Goal: Task Accomplishment & Management: Manage account settings

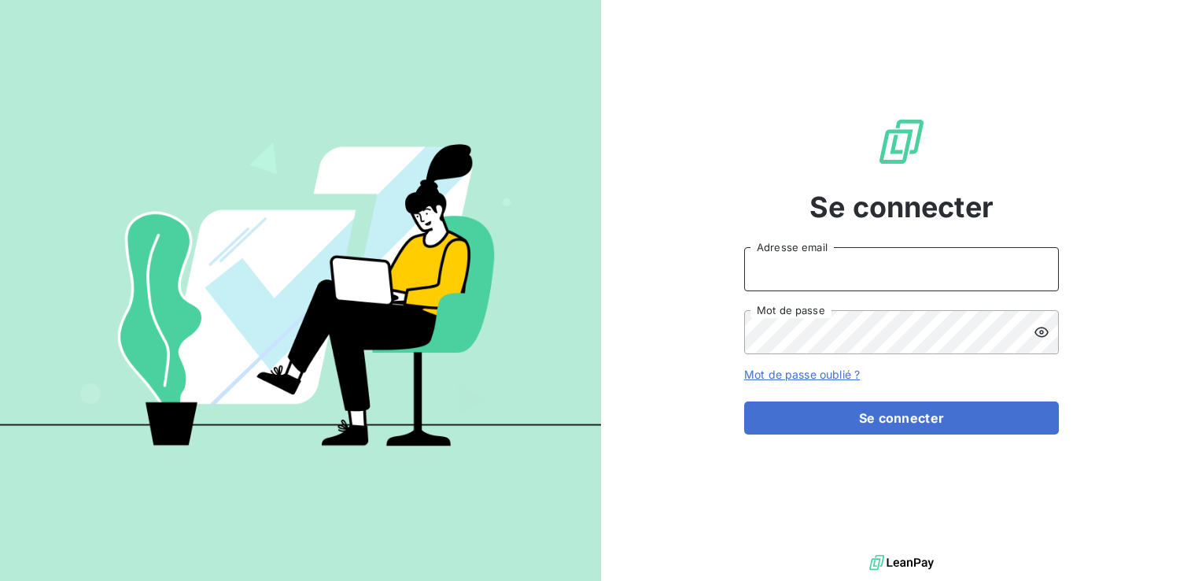
type input "[EMAIL_ADDRESS][DOMAIN_NAME]"
click at [1038, 326] on icon at bounding box center [1042, 332] width 16 height 16
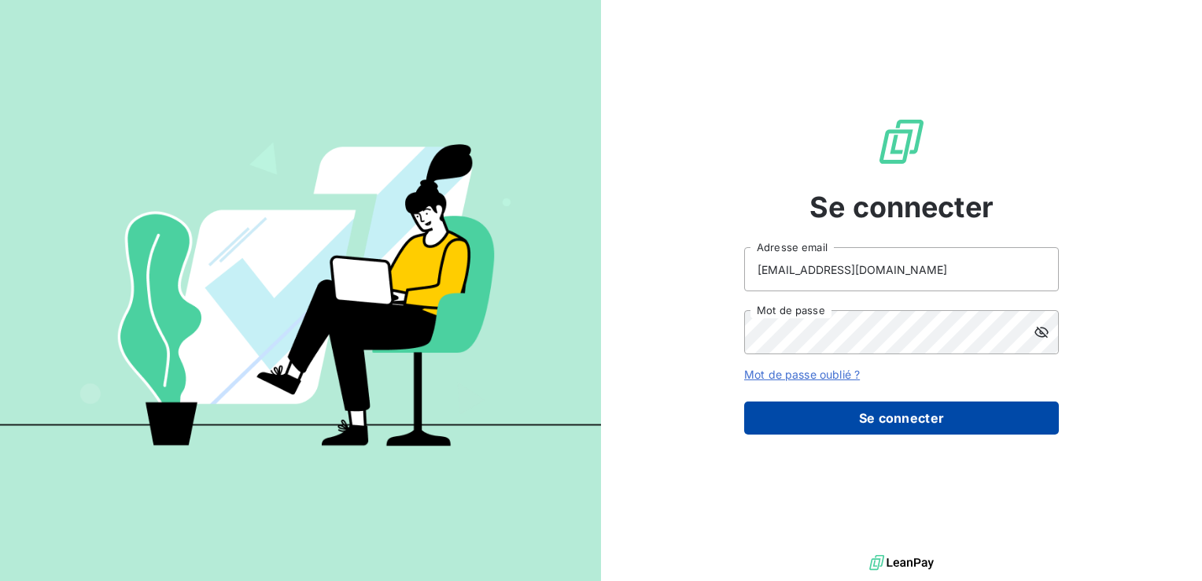
click at [887, 414] on button "Se connecter" at bounding box center [901, 417] width 315 height 33
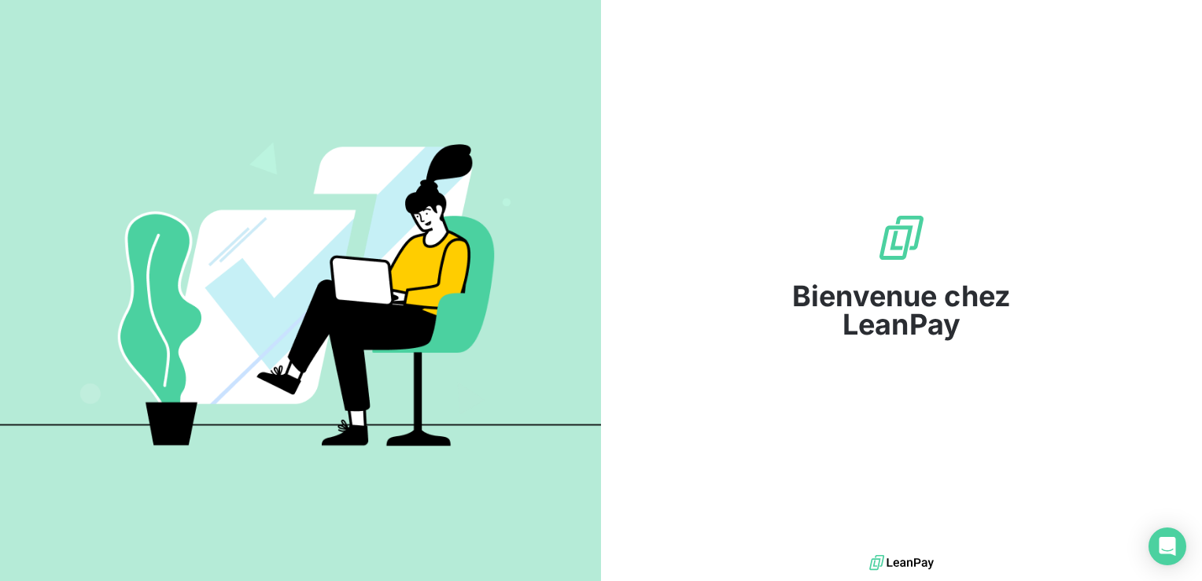
click at [921, 562] on img at bounding box center [901, 563] width 65 height 24
click at [904, 262] on img at bounding box center [901, 237] width 50 height 50
click at [906, 262] on img at bounding box center [901, 237] width 50 height 50
click at [885, 326] on span "Bienvenue chez LeanPay" at bounding box center [901, 310] width 315 height 57
click at [217, 346] on img at bounding box center [300, 290] width 601 height 377
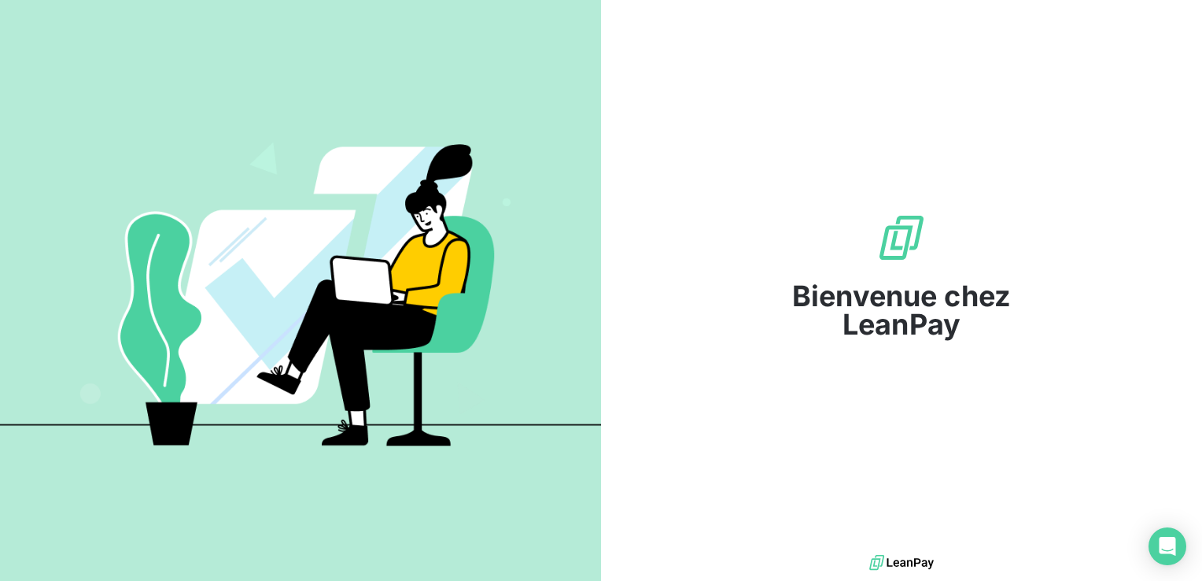
click at [225, 339] on img at bounding box center [300, 290] width 601 height 377
click at [341, 280] on img at bounding box center [300, 290] width 601 height 377
click at [289, 168] on img at bounding box center [300, 290] width 601 height 377
